Goal: Task Accomplishment & Management: Complete application form

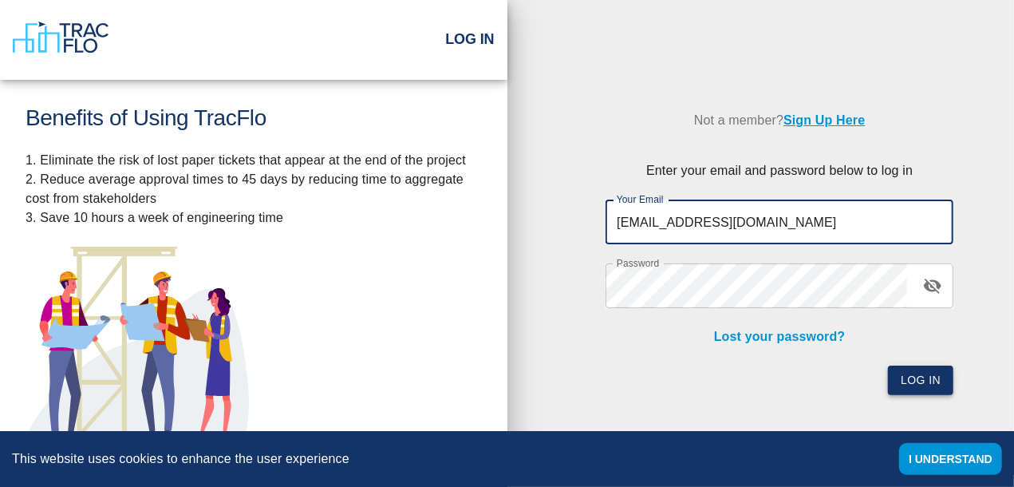
type input "[EMAIL_ADDRESS][DOMAIN_NAME]"
click at [916, 377] on button "Log In" at bounding box center [920, 380] width 65 height 30
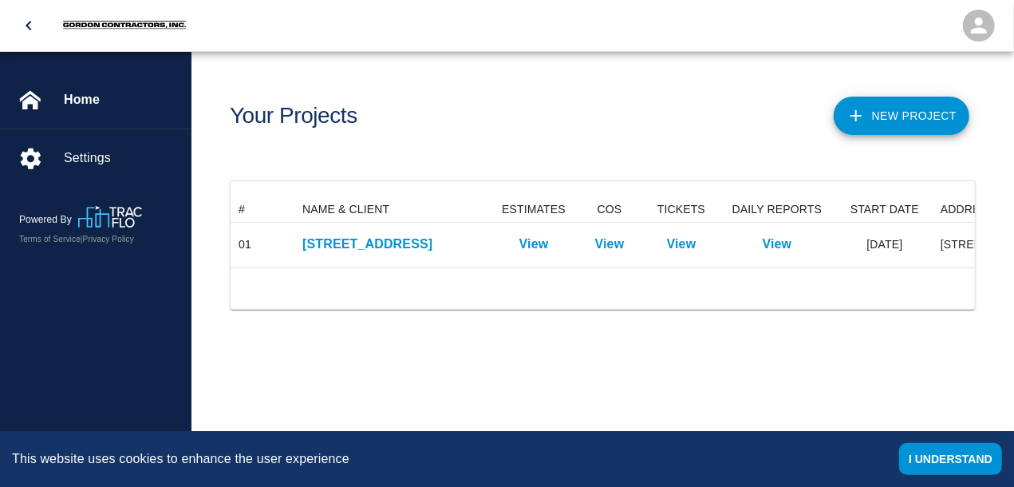
scroll to position [70, 745]
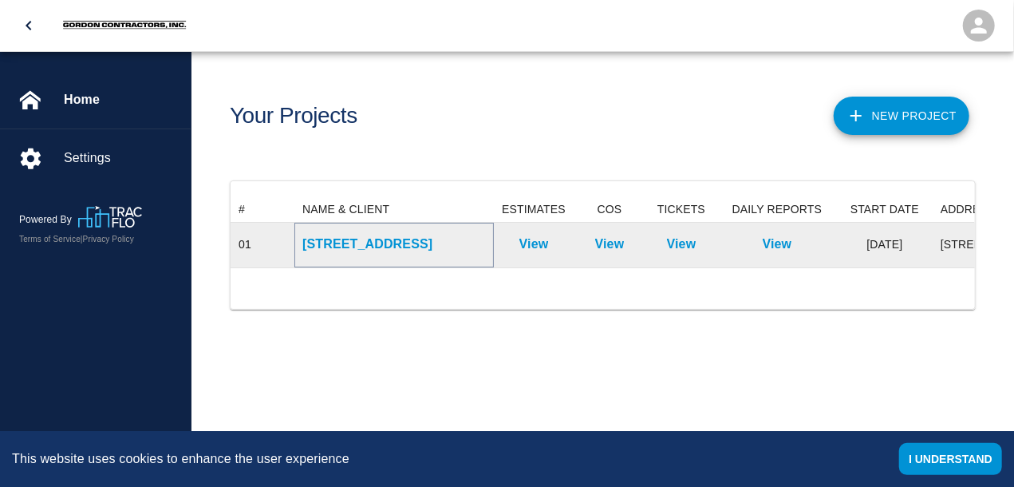
click at [426, 248] on p "[STREET_ADDRESS]" at bounding box center [393, 244] width 183 height 19
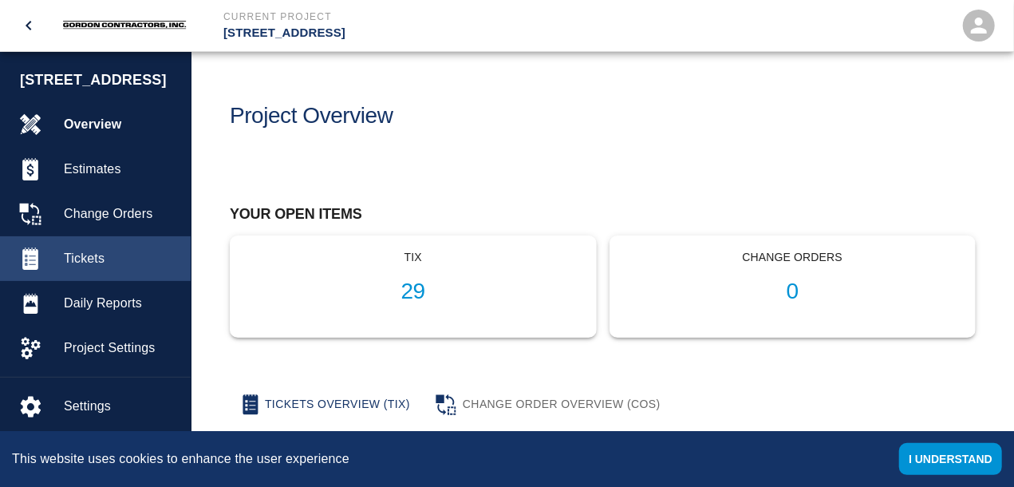
click at [79, 268] on span "Tickets" at bounding box center [121, 258] width 114 height 19
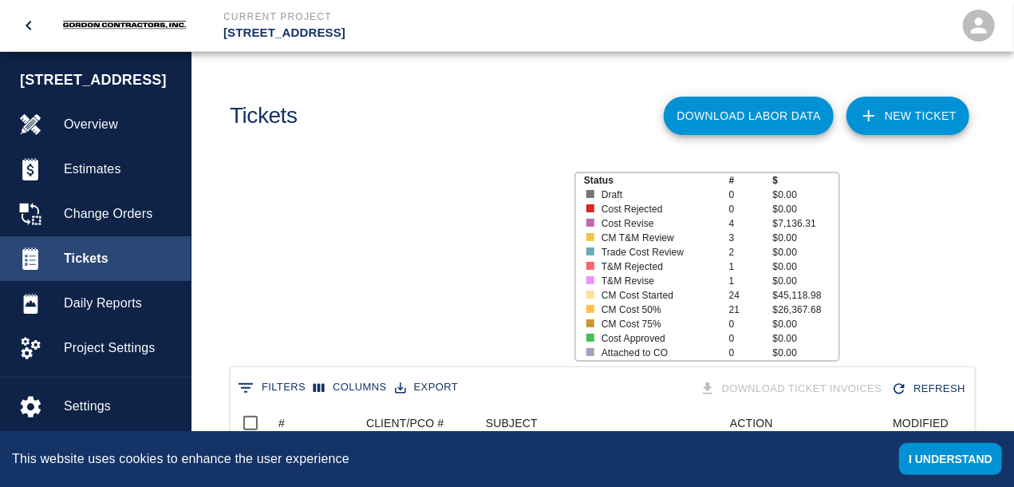
scroll to position [919, 745]
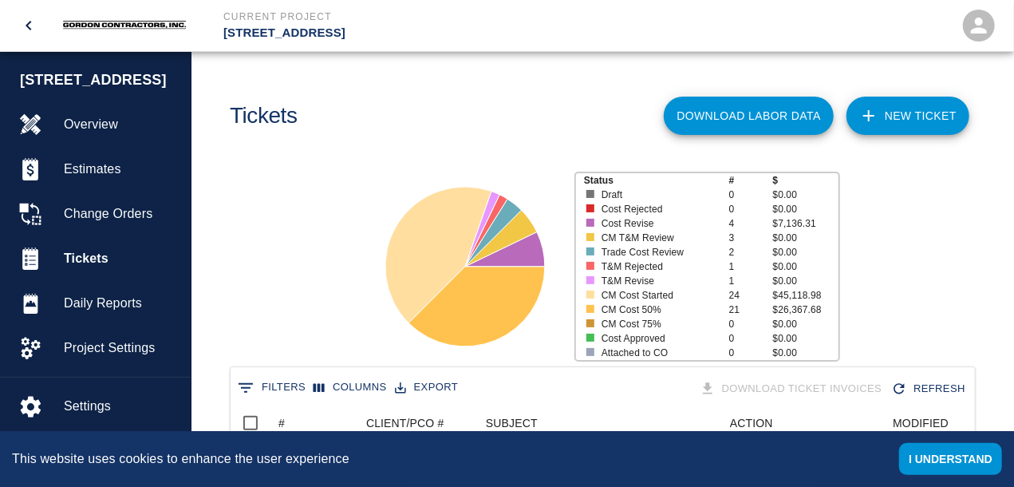
click at [902, 112] on link "NEW TICKET" at bounding box center [907, 116] width 123 height 38
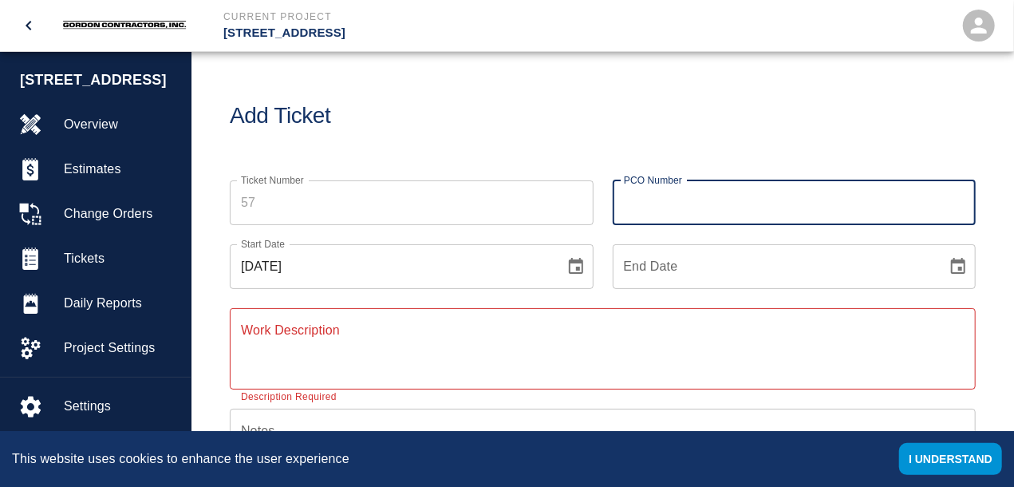
click at [666, 207] on input "PCO Number" at bounding box center [795, 202] width 364 height 45
type input "045"
click at [578, 267] on icon "Choose date, selected date is Aug 14, 2025" at bounding box center [576, 266] width 14 height 16
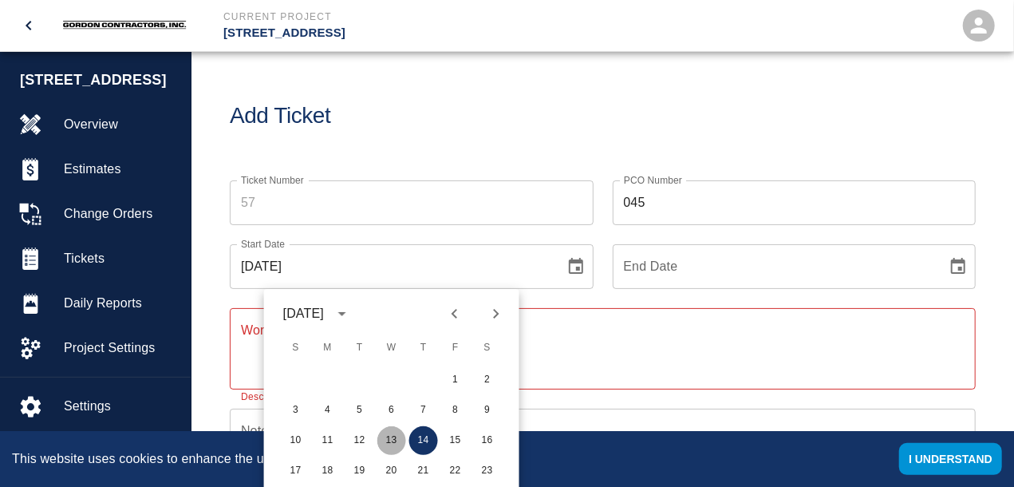
click at [393, 438] on button "13" at bounding box center [391, 440] width 29 height 29
type input "[DATE]"
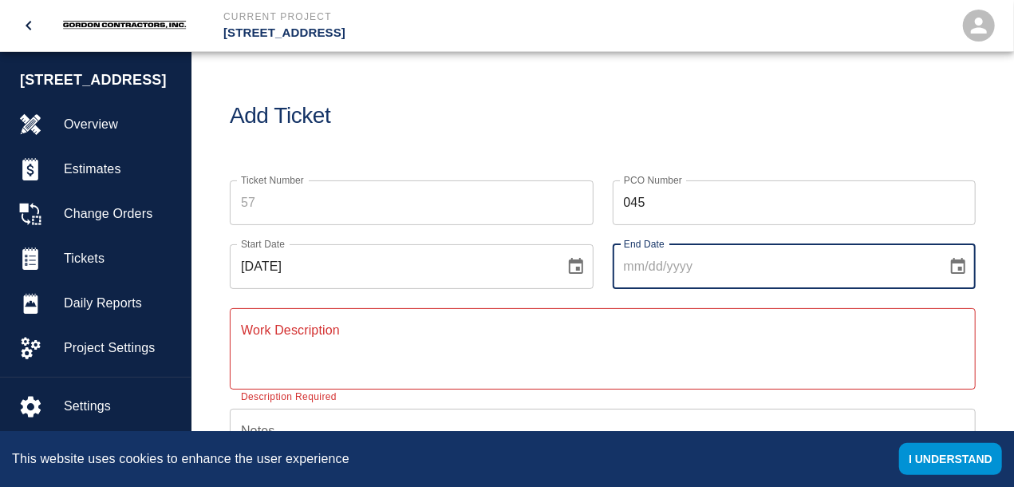
click at [669, 269] on input "End Date" at bounding box center [775, 266] width 324 height 45
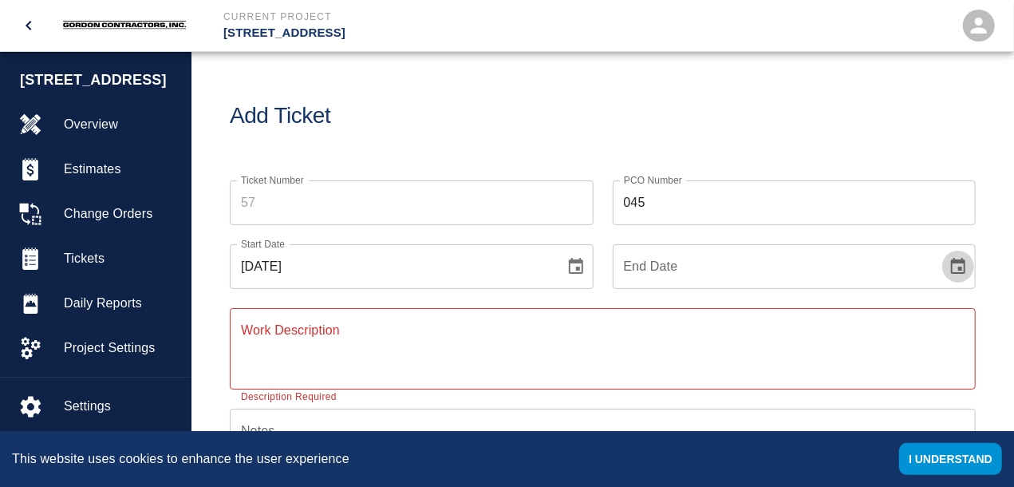
click at [957, 266] on icon "Choose date" at bounding box center [957, 266] width 19 height 19
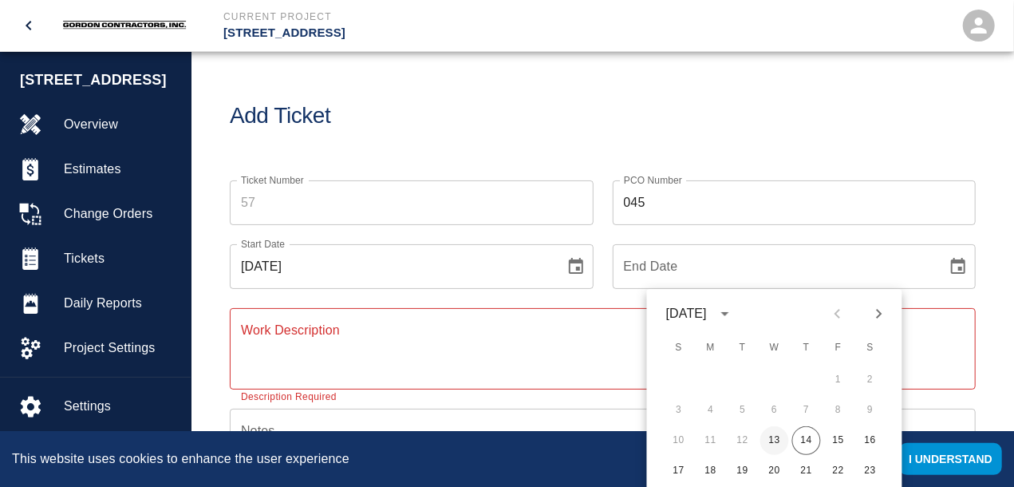
click at [771, 435] on button "13" at bounding box center [774, 440] width 29 height 29
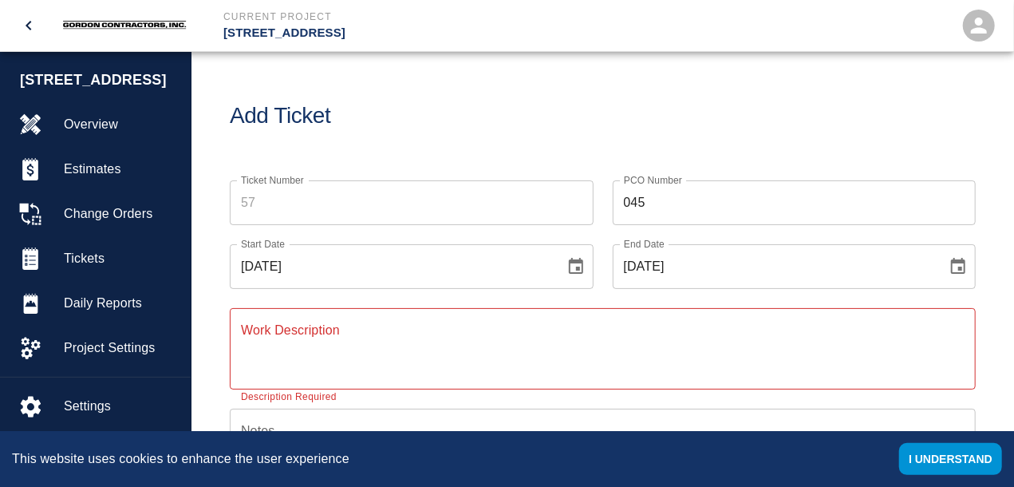
type input "[DATE]"
click at [432, 318] on div "x Work Description" at bounding box center [603, 348] width 746 height 81
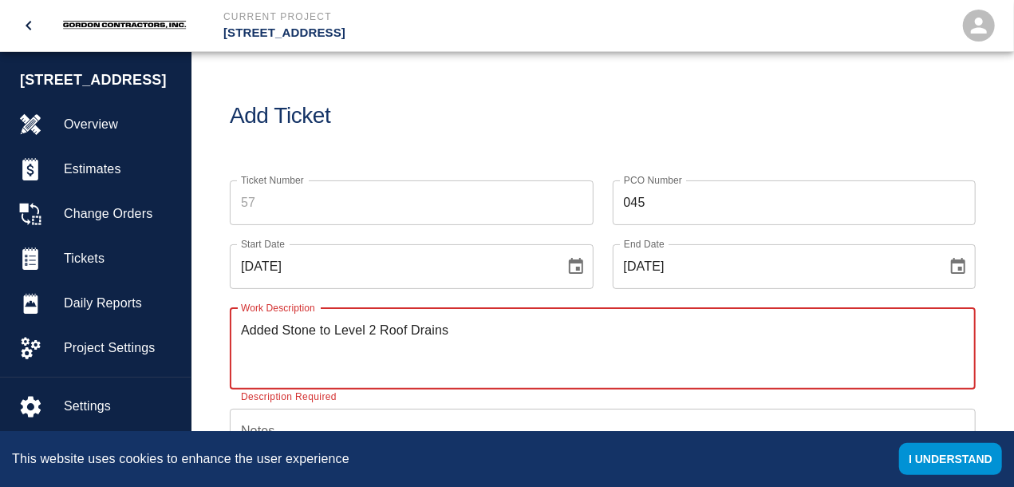
type textarea "Added Stone to Level 2 Roof Drains"
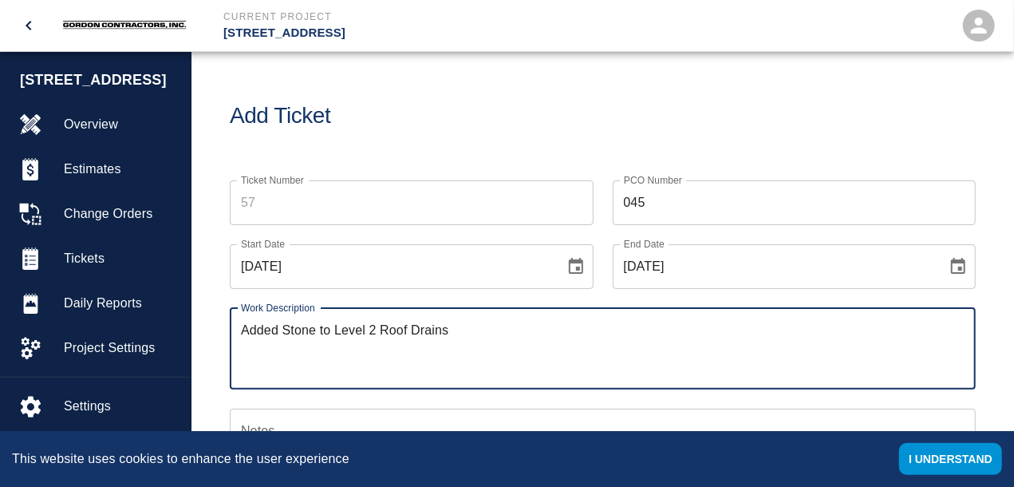
scroll to position [415, 0]
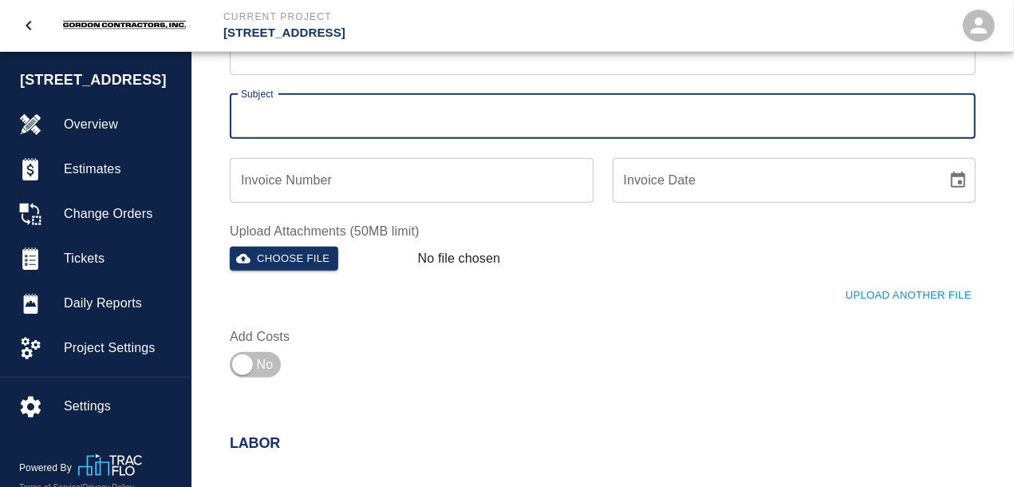
click at [349, 113] on input "Subject" at bounding box center [603, 116] width 746 height 45
type input "["
type input "p"
click at [387, 121] on input "PCI" at bounding box center [603, 116] width 746 height 45
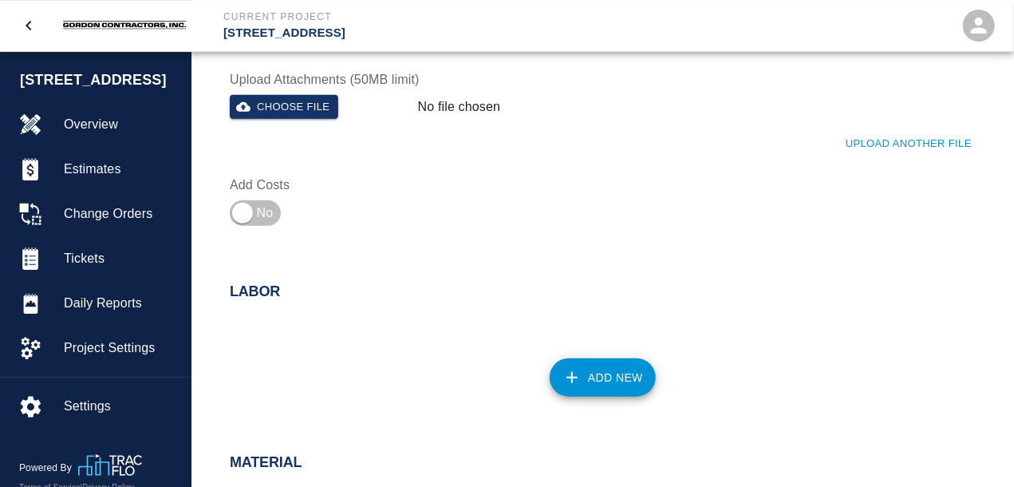
scroll to position [581, 0]
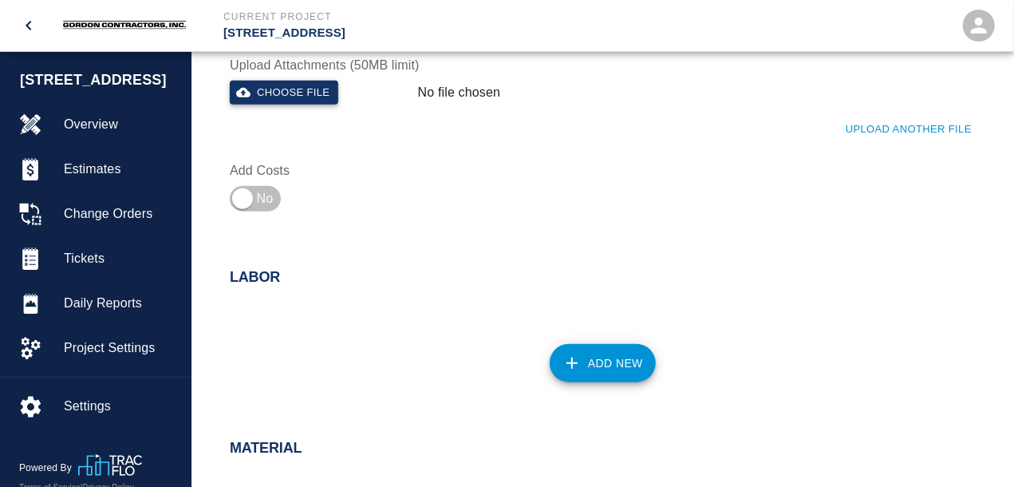
type input "PCI 495 DOEE Walk Deficiencies"
click at [299, 92] on button "Choose file" at bounding box center [284, 93] width 108 height 25
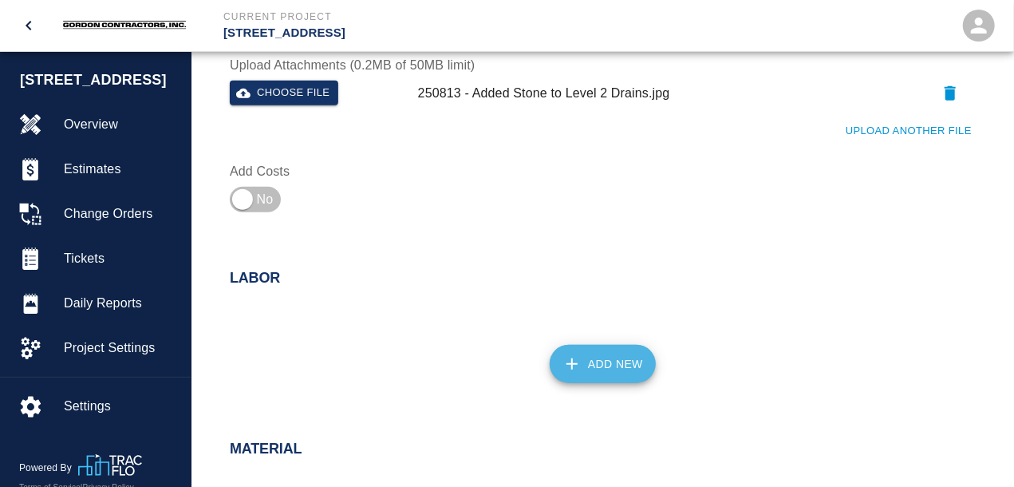
click at [605, 360] on button "Add New" at bounding box center [603, 364] width 106 height 38
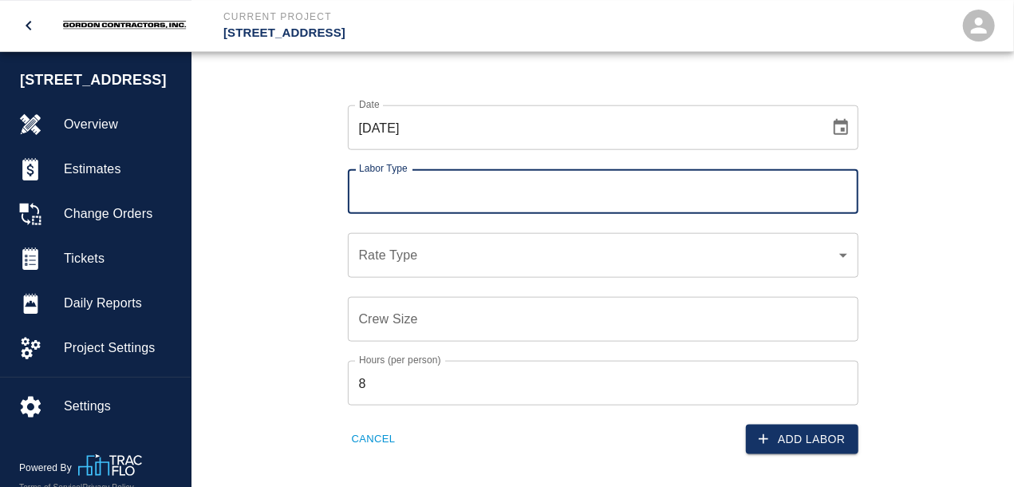
scroll to position [830, 0]
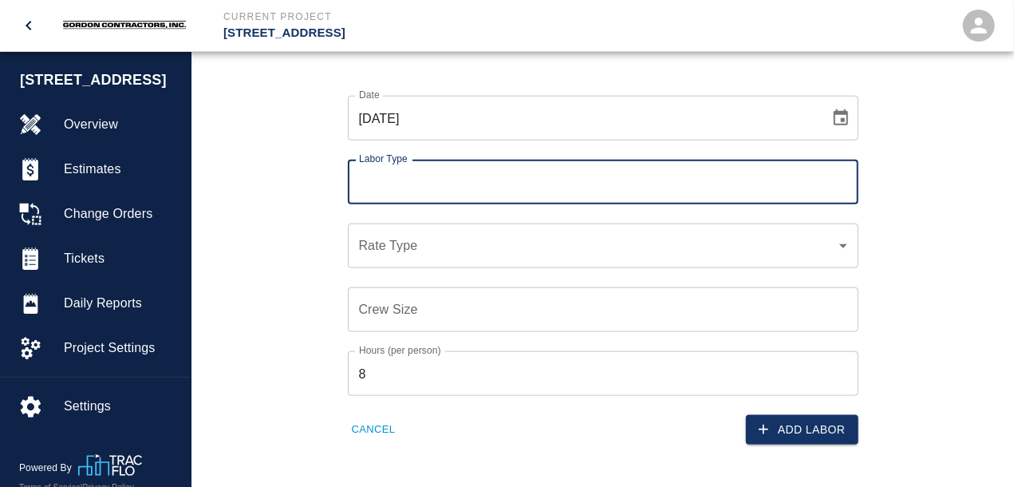
click at [404, 187] on input "Labor Type" at bounding box center [603, 182] width 496 height 30
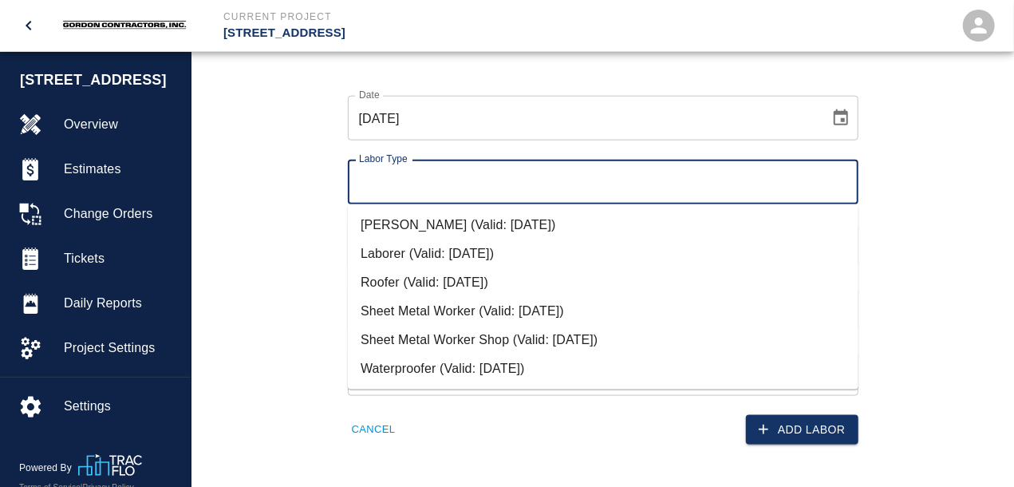
click at [394, 278] on li "Roofer (Valid: [DATE])" at bounding box center [603, 282] width 511 height 29
type input "Roofer"
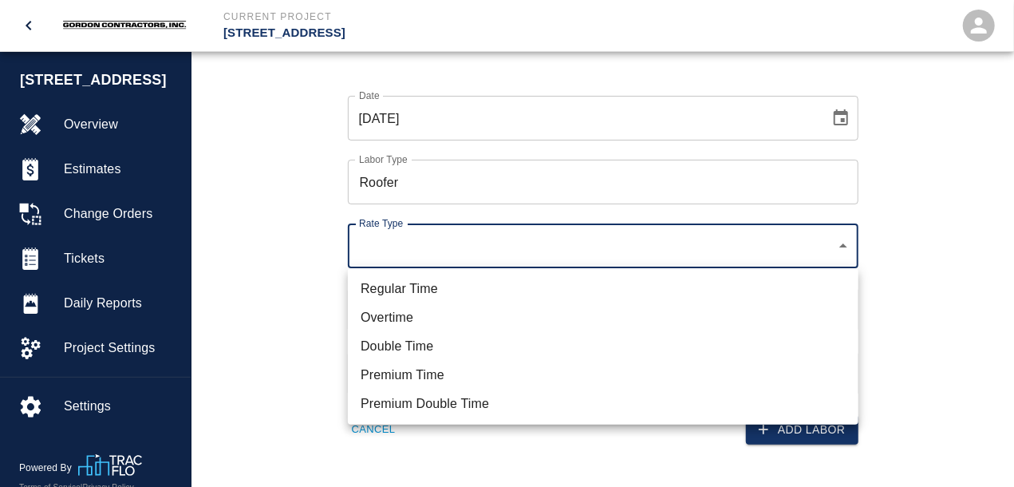
click at [387, 290] on li "Regular Time" at bounding box center [603, 288] width 511 height 29
type input "rate_rt"
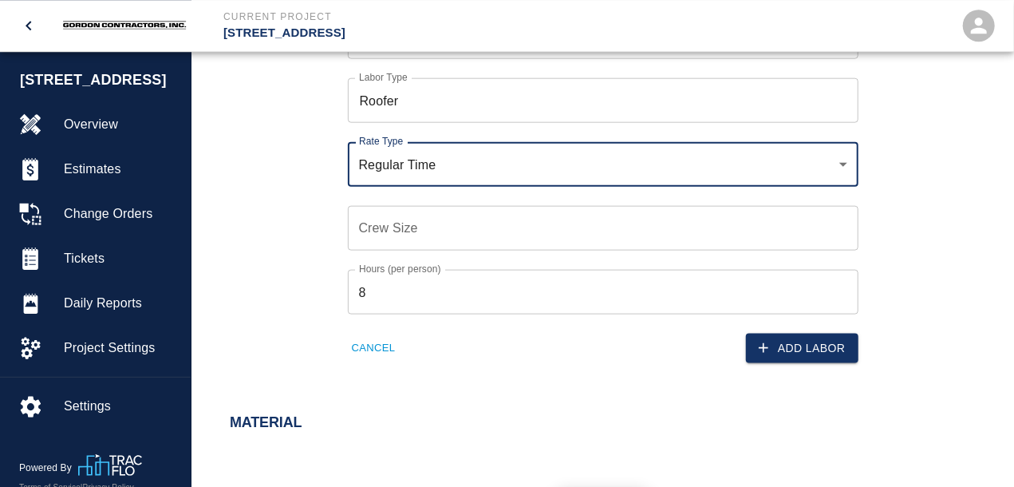
scroll to position [913, 0]
click at [376, 220] on input "Crew Size" at bounding box center [603, 226] width 511 height 45
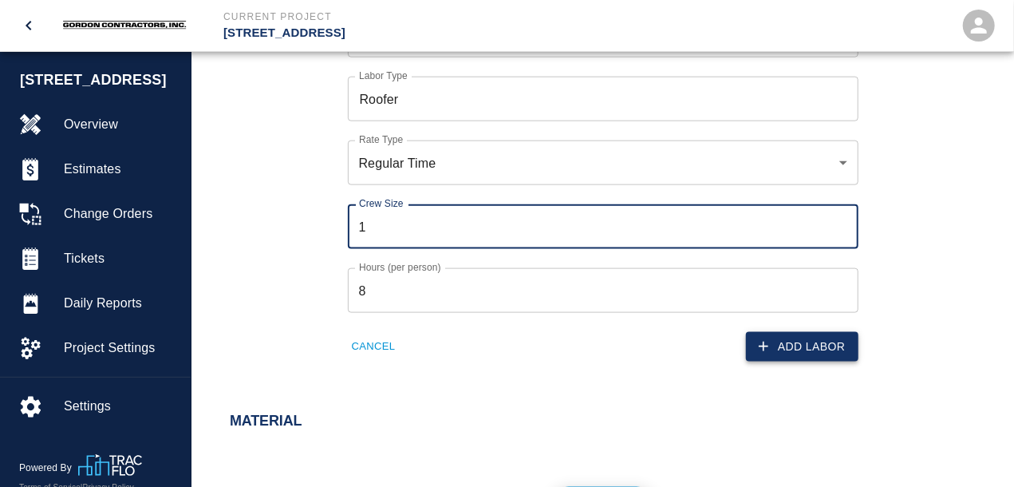
type input "1"
click at [790, 345] on button "Add Labor" at bounding box center [802, 347] width 112 height 30
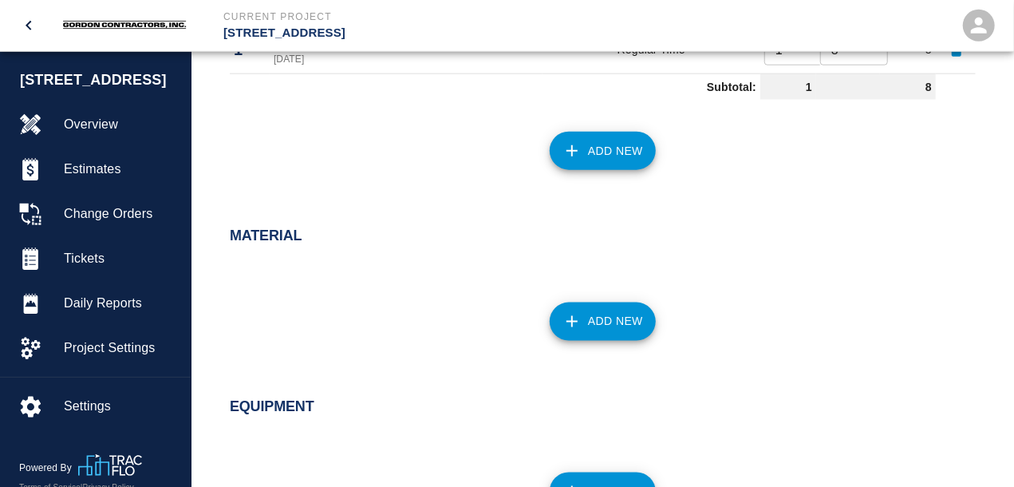
scroll to position [939, 0]
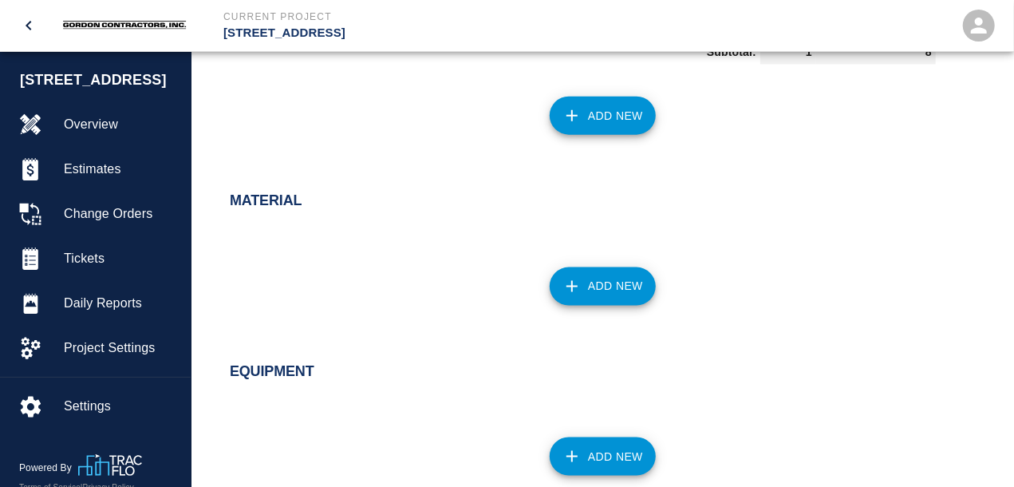
click at [600, 288] on button "Add New" at bounding box center [603, 286] width 106 height 38
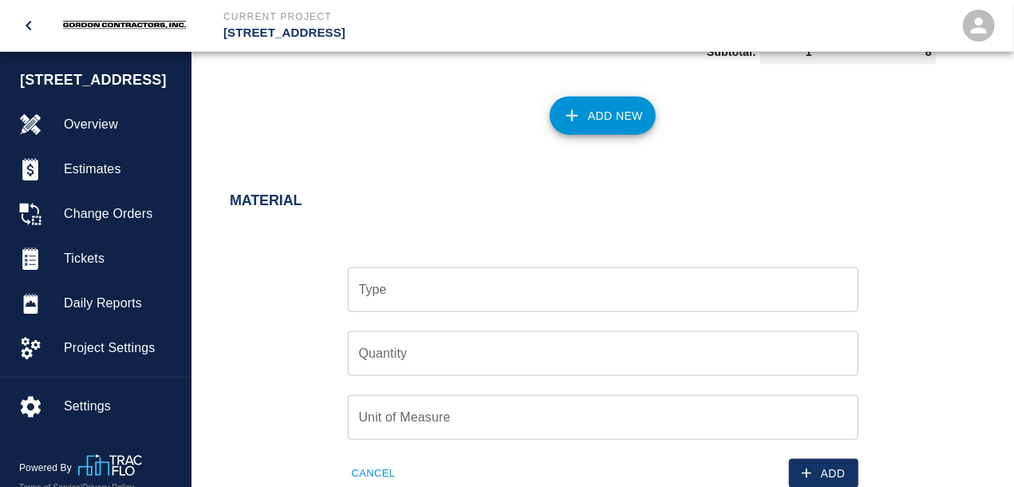
click at [483, 296] on input "Type" at bounding box center [603, 289] width 496 height 30
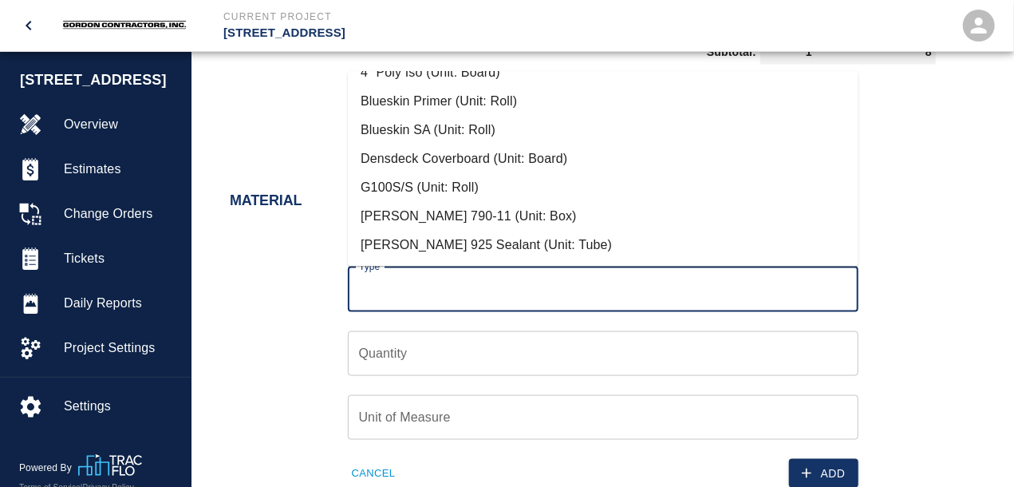
scroll to position [0, 0]
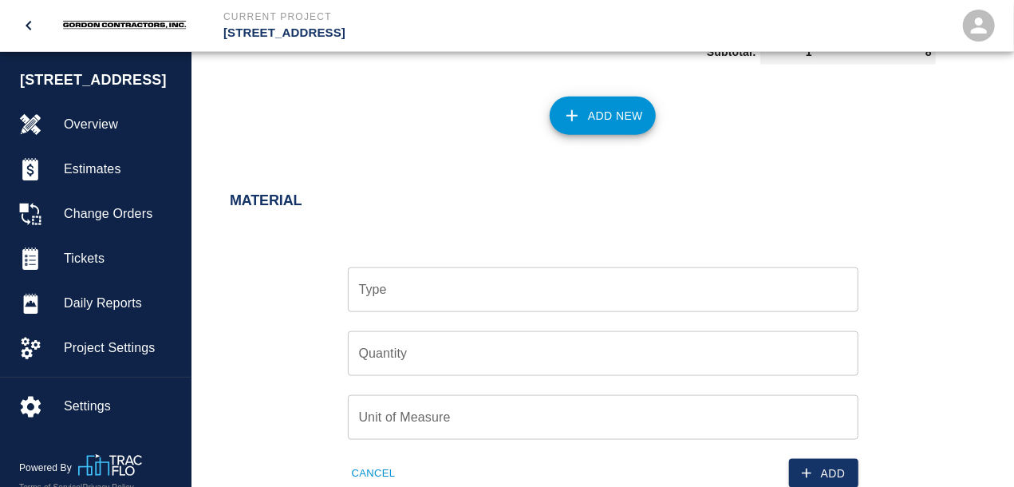
click at [396, 294] on input "Type" at bounding box center [603, 289] width 496 height 30
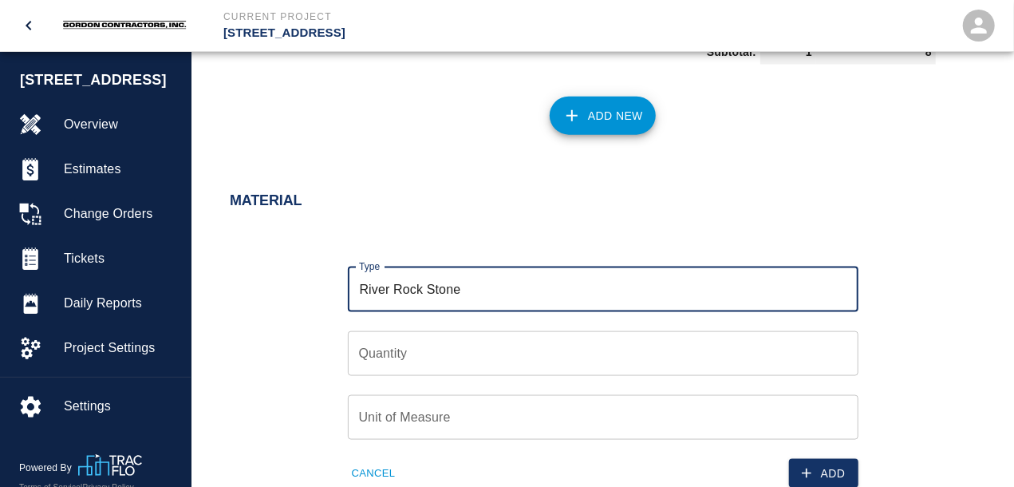
type input "River Rock Stone"
click at [381, 353] on input "Quantity" at bounding box center [603, 353] width 511 height 45
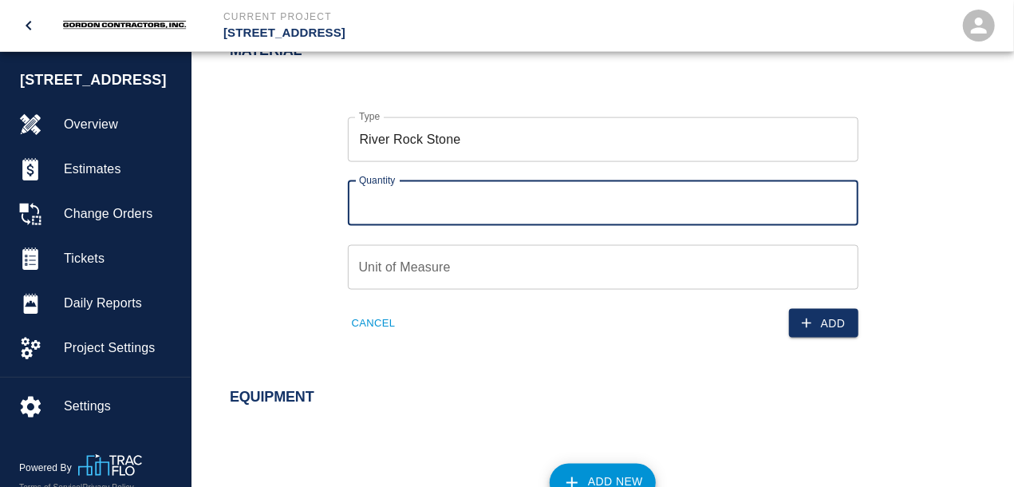
scroll to position [1105, 0]
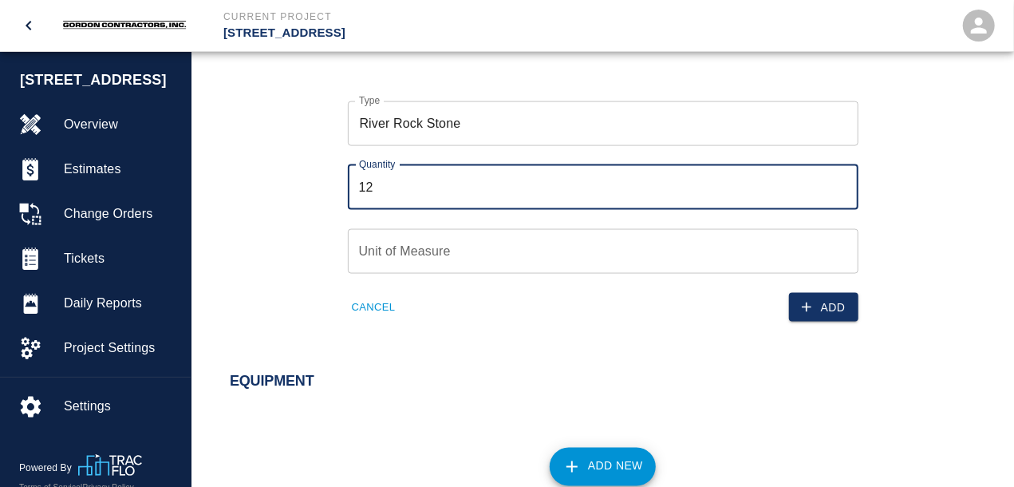
type input "12"
click at [417, 256] on input "Unit of Measure" at bounding box center [603, 251] width 511 height 45
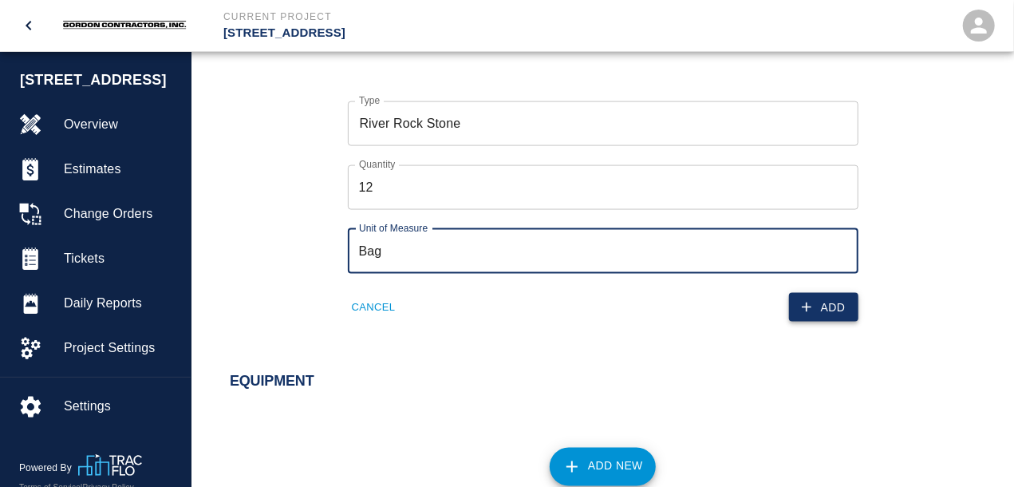
type input "Bag"
click at [820, 304] on button "Add" at bounding box center [823, 308] width 69 height 30
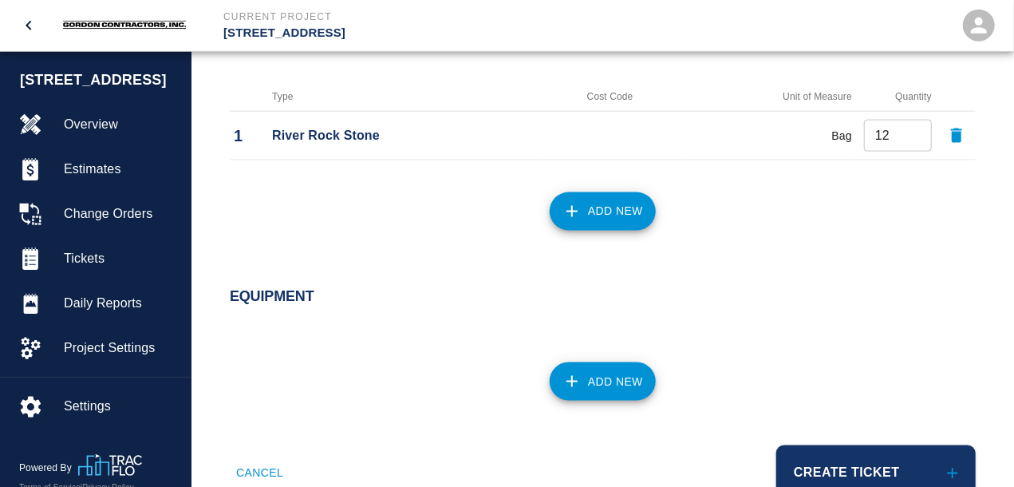
scroll to position [1150, 0]
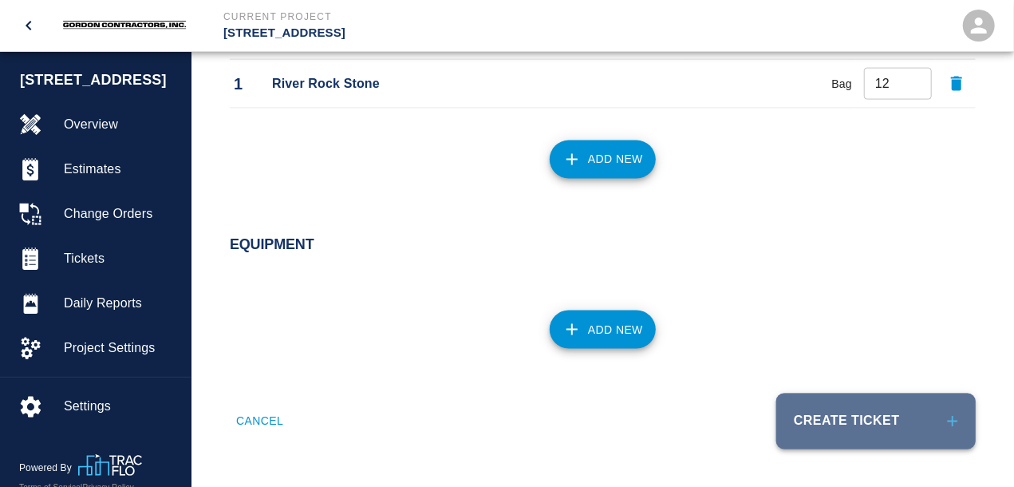
click at [853, 417] on button "Create Ticket" at bounding box center [875, 421] width 199 height 56
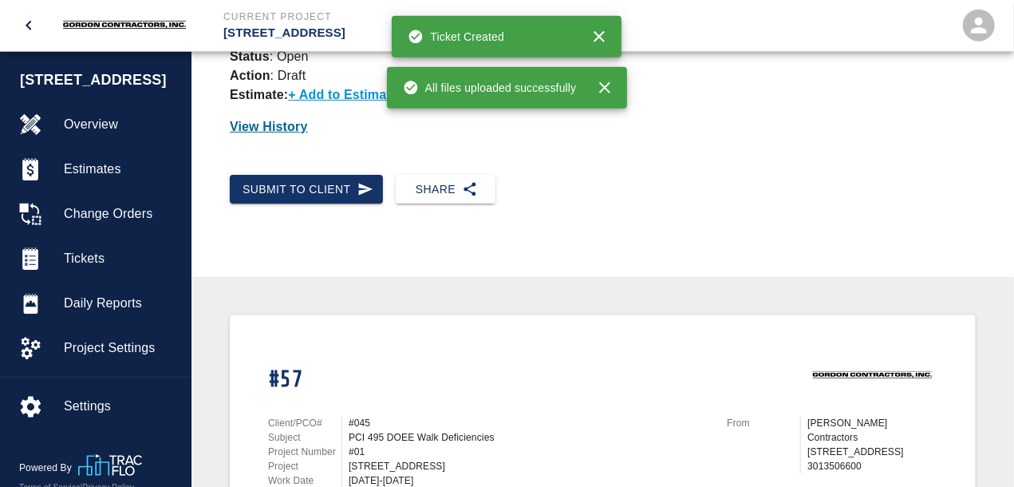
scroll to position [166, 0]
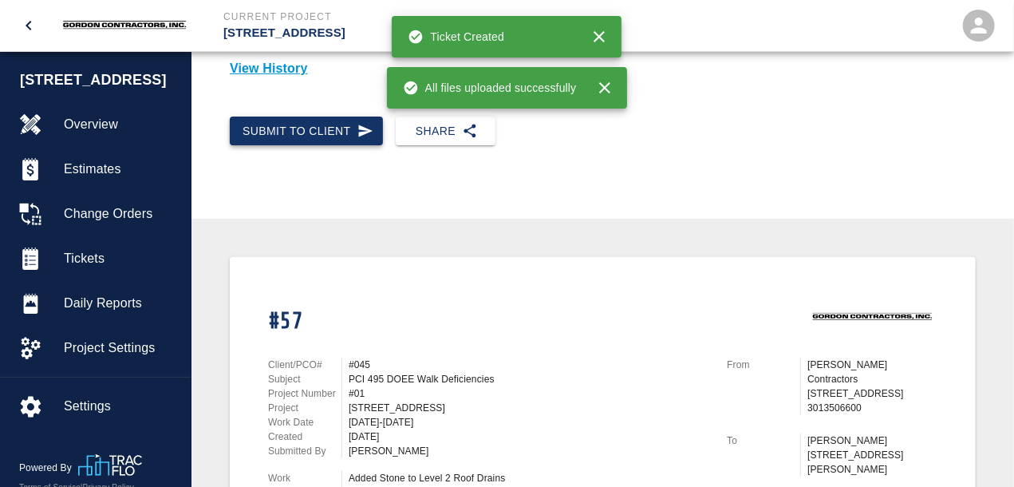
click at [365, 136] on icon "button" at bounding box center [365, 131] width 16 height 16
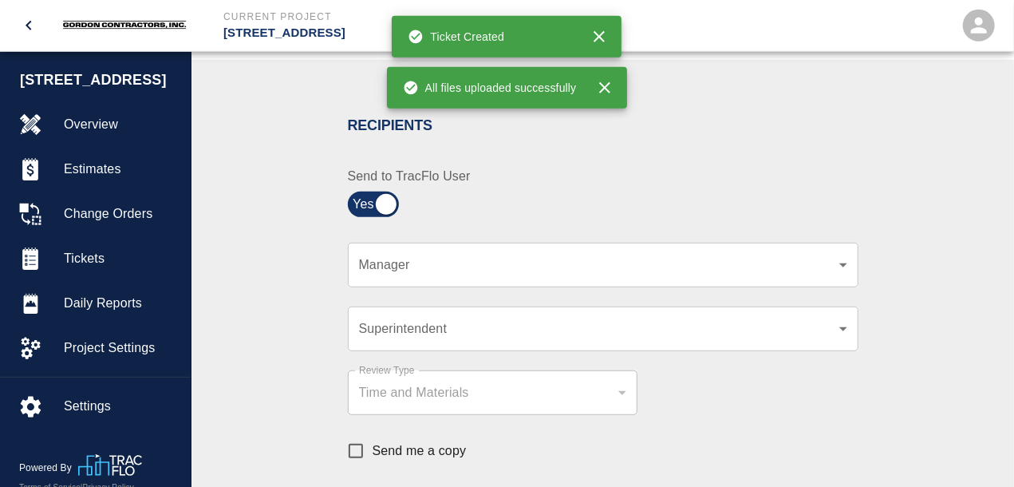
scroll to position [415, 0]
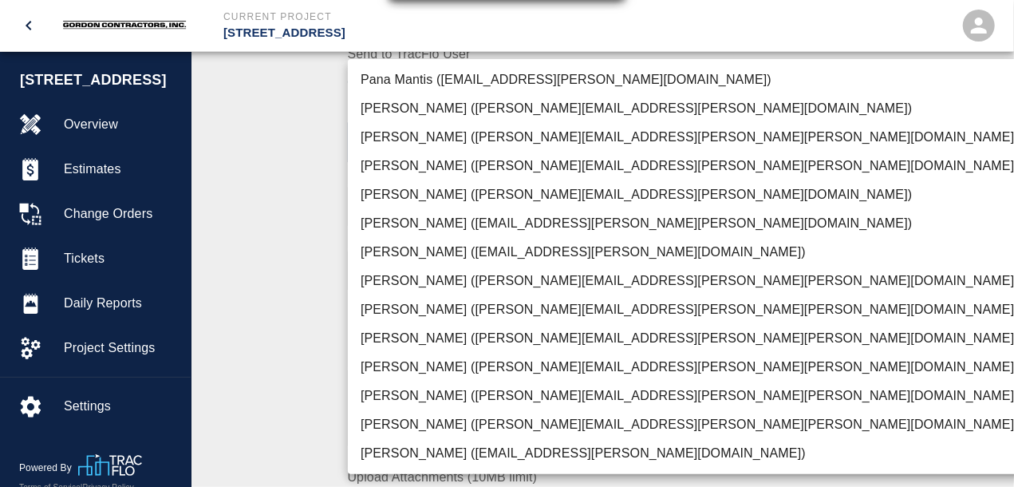
click at [402, 224] on li "[PERSON_NAME] ([EMAIL_ADDRESS][PERSON_NAME][PERSON_NAME][DOMAIN_NAME])" at bounding box center [690, 223] width 684 height 29
type input "e78ae711-0fd6-4e18-bb8b-b399932e647c"
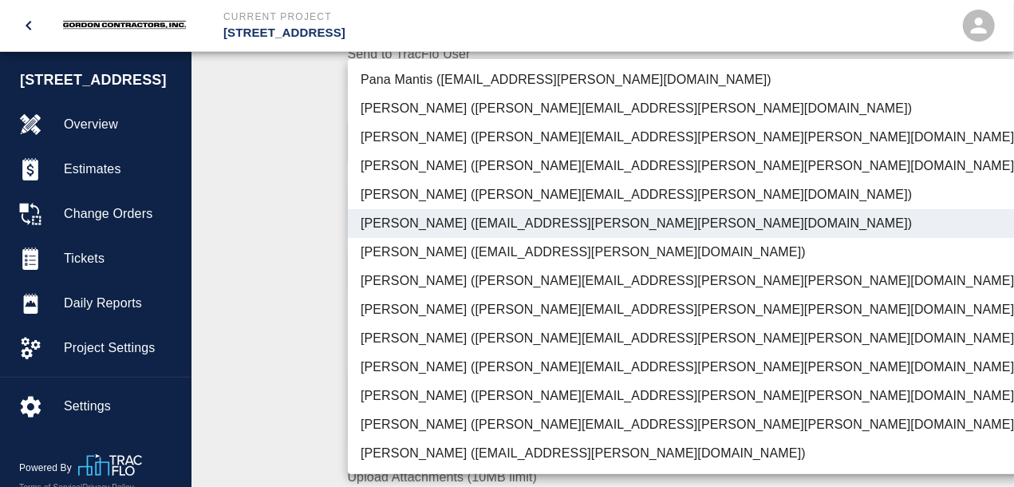
click at [324, 224] on div at bounding box center [507, 243] width 1014 height 487
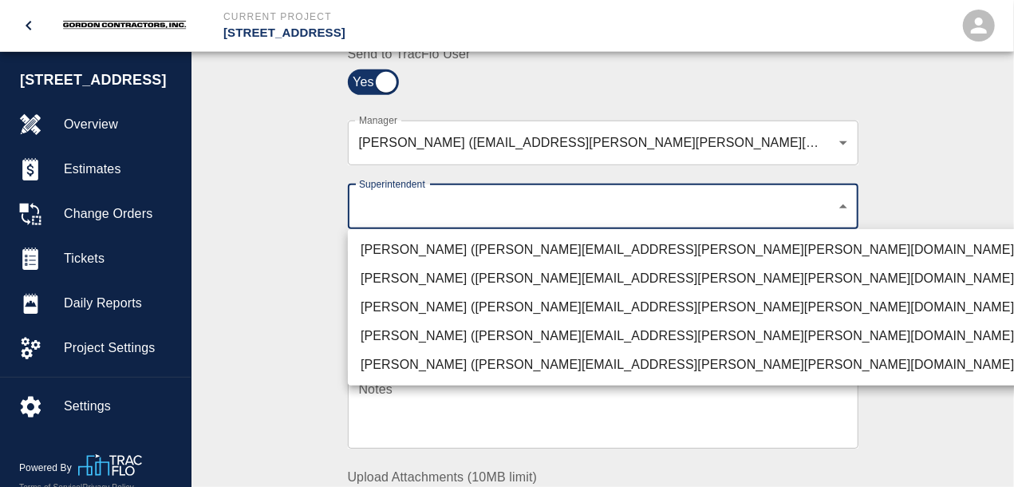
click at [392, 365] on li "[PERSON_NAME] ([PERSON_NAME][EMAIL_ADDRESS][PERSON_NAME][PERSON_NAME][DOMAIN_NA…" at bounding box center [690, 364] width 684 height 29
type input "7c2507a8-ef81-45d4-990a-124409cb20d6"
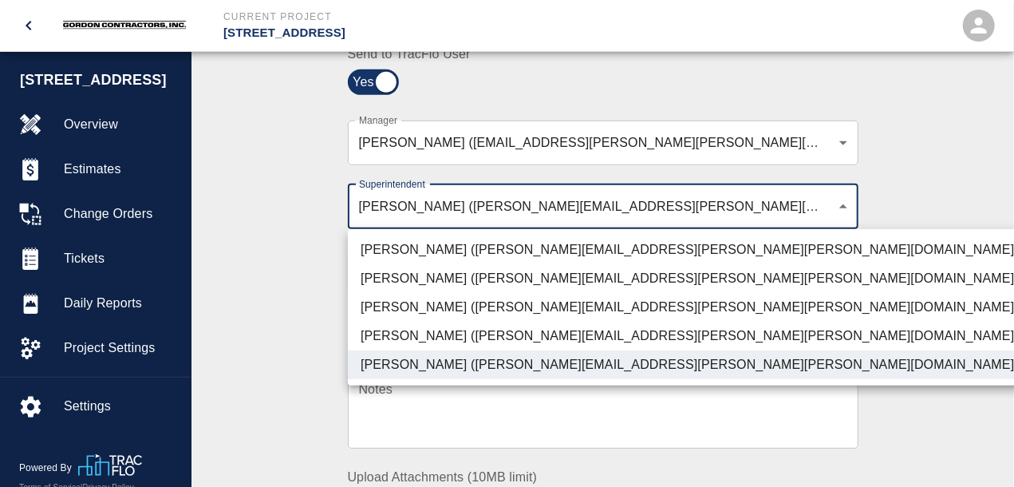
click at [302, 282] on div at bounding box center [507, 243] width 1014 height 487
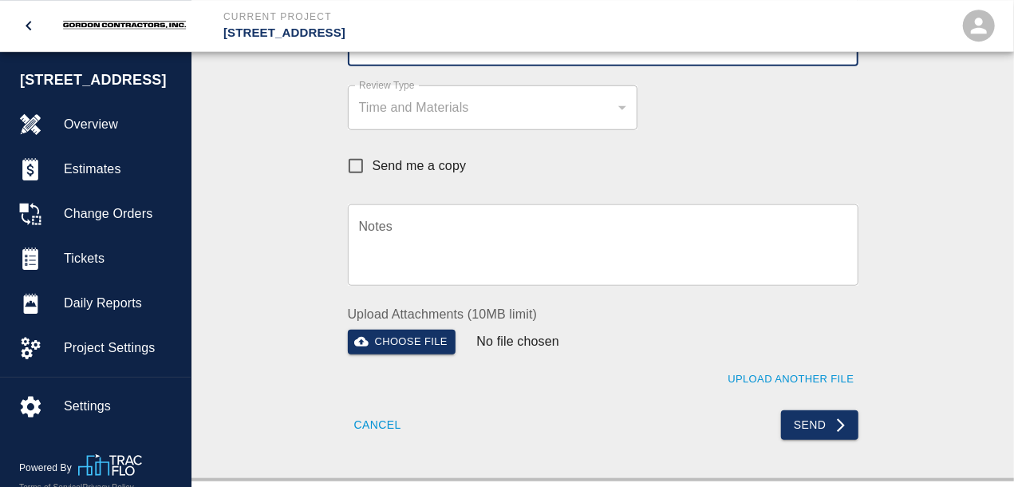
scroll to position [664, 0]
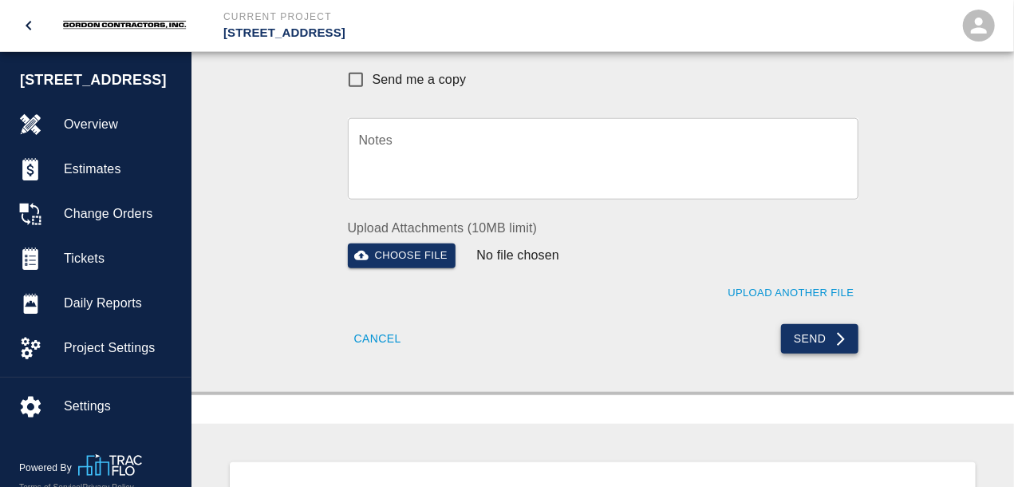
click at [805, 336] on button "Send" at bounding box center [819, 339] width 77 height 30
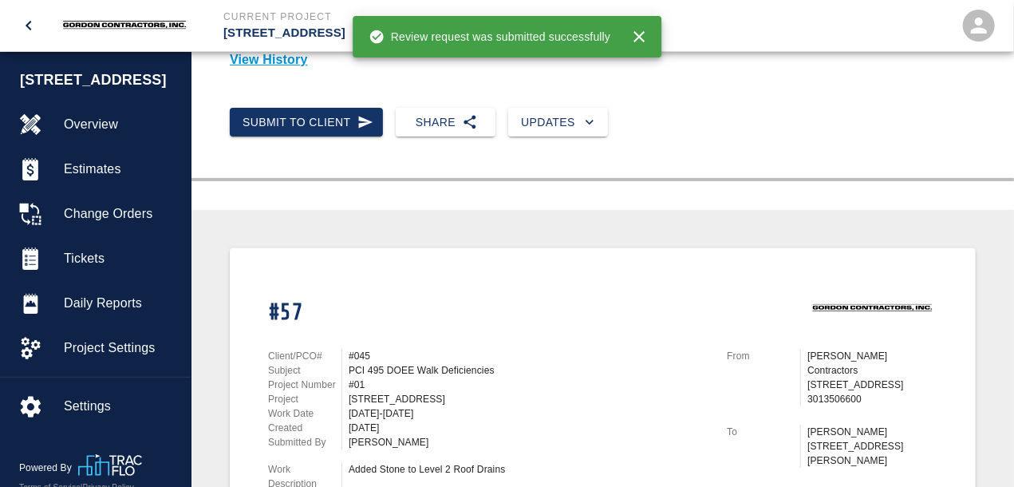
scroll to position [0, 0]
